Goal: Task Accomplishment & Management: Complete application form

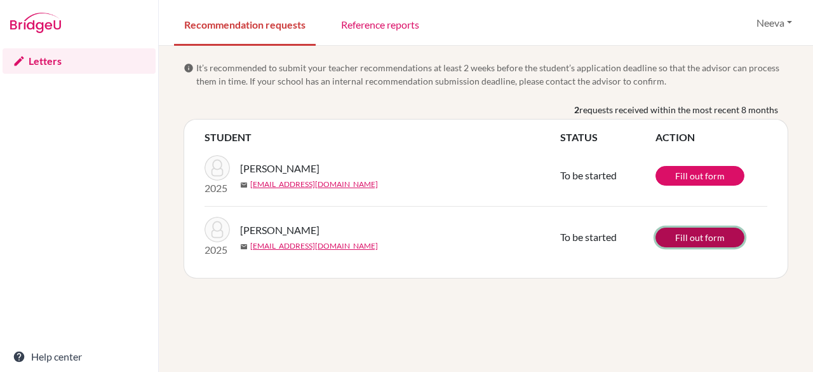
click at [678, 234] on link "Fill out form" at bounding box center [700, 237] width 89 height 20
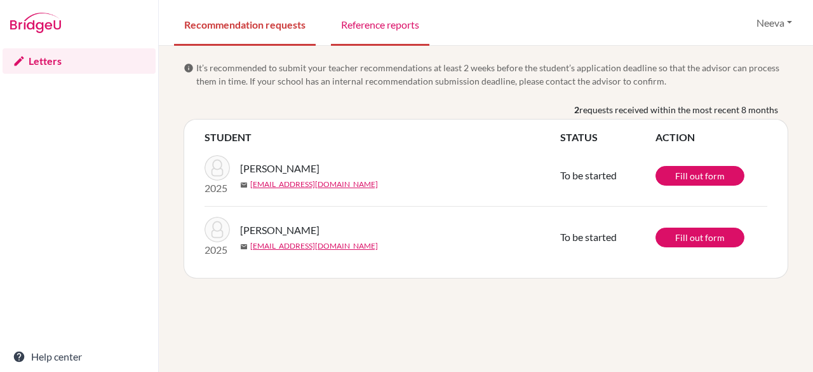
click at [386, 23] on link "Reference reports" at bounding box center [380, 24] width 98 height 44
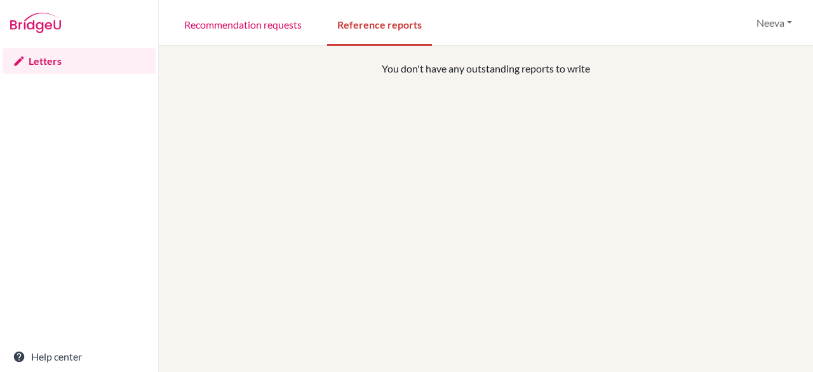
click at [386, 23] on link "Reference reports" at bounding box center [379, 24] width 105 height 44
click at [268, 24] on link "Recommendation requests" at bounding box center [243, 24] width 138 height 44
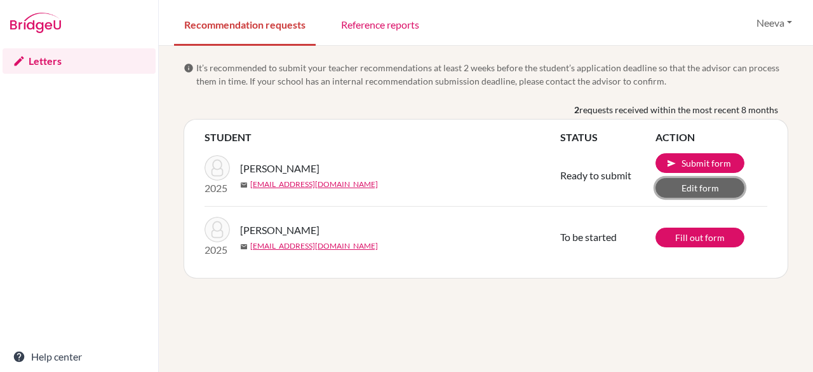
click at [685, 189] on link "Edit form" at bounding box center [700, 188] width 89 height 20
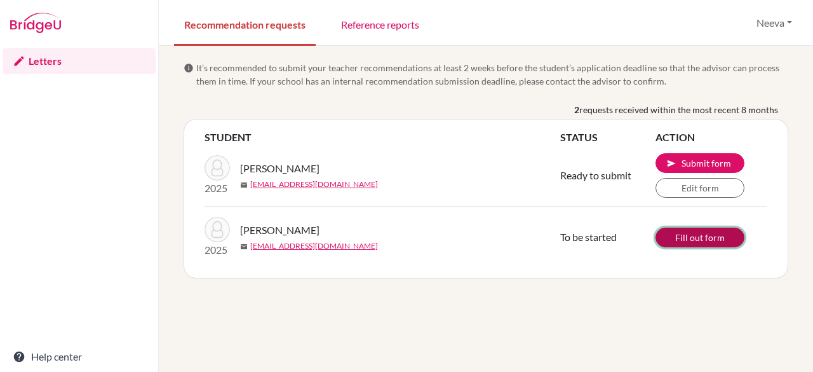
click at [694, 238] on link "Fill out form" at bounding box center [700, 237] width 89 height 20
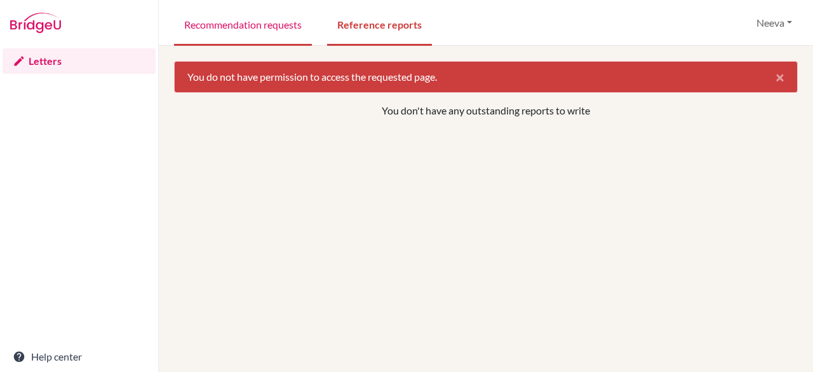
drag, startPoint x: 0, startPoint y: 0, endPoint x: 292, endPoint y: 19, distance: 292.9
click at [292, 19] on link "Recommendation requests" at bounding box center [243, 24] width 138 height 44
